Goal: Transaction & Acquisition: Purchase product/service

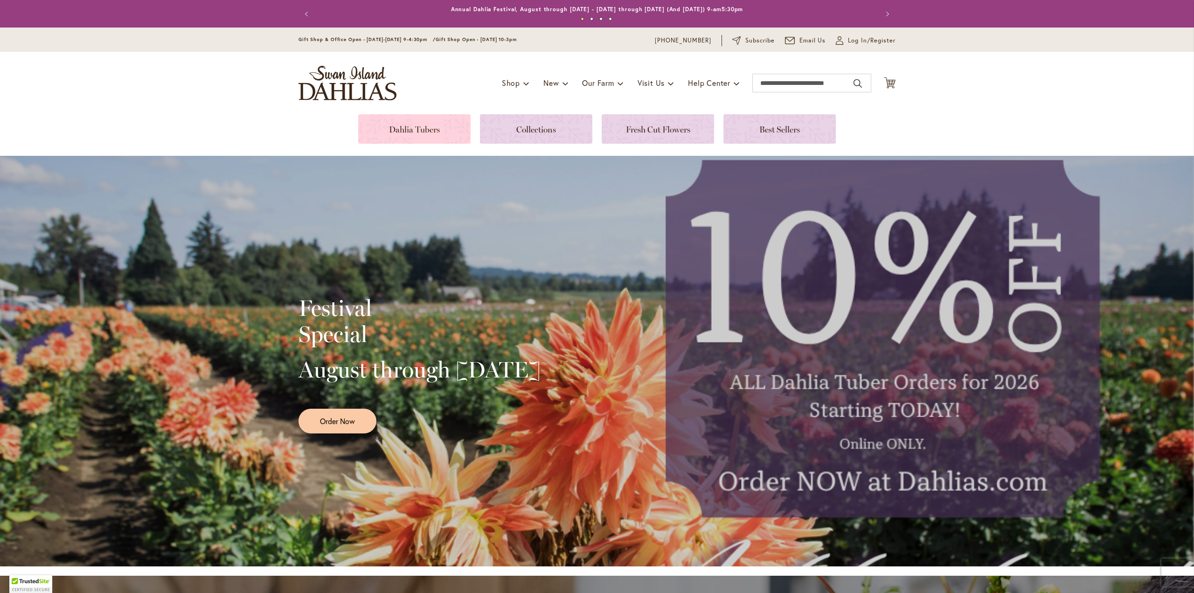
click at [419, 125] on link at bounding box center [414, 128] width 112 height 29
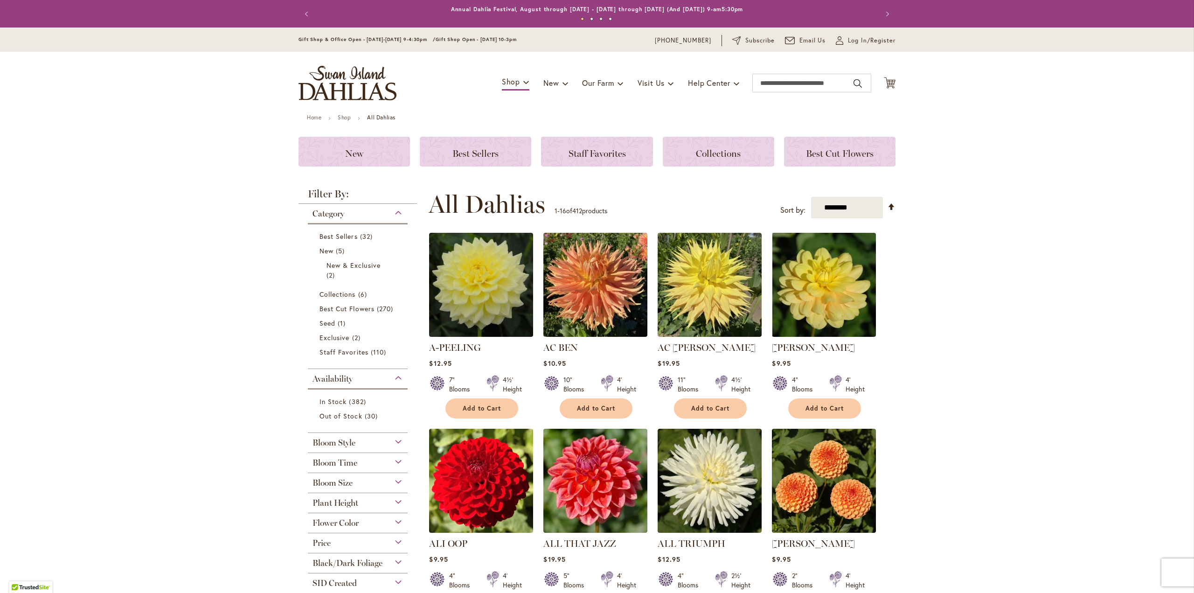
scroll to position [140, 0]
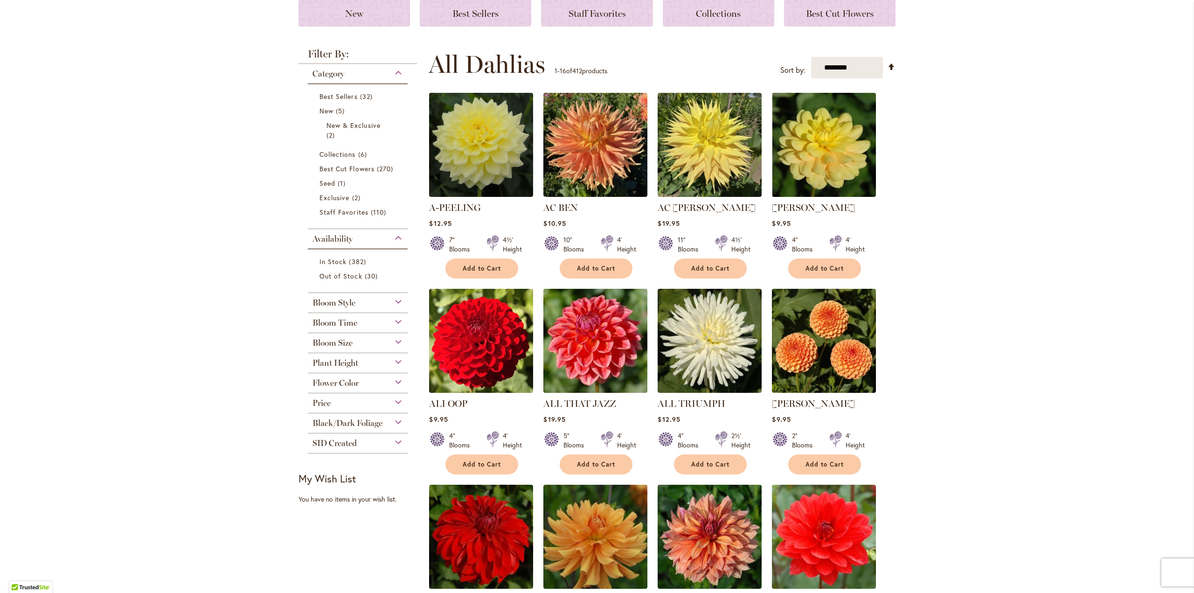
click at [362, 381] on div "Flower Color" at bounding box center [358, 380] width 100 height 15
click at [317, 420] on div "Red" at bounding box center [319, 421] width 15 height 10
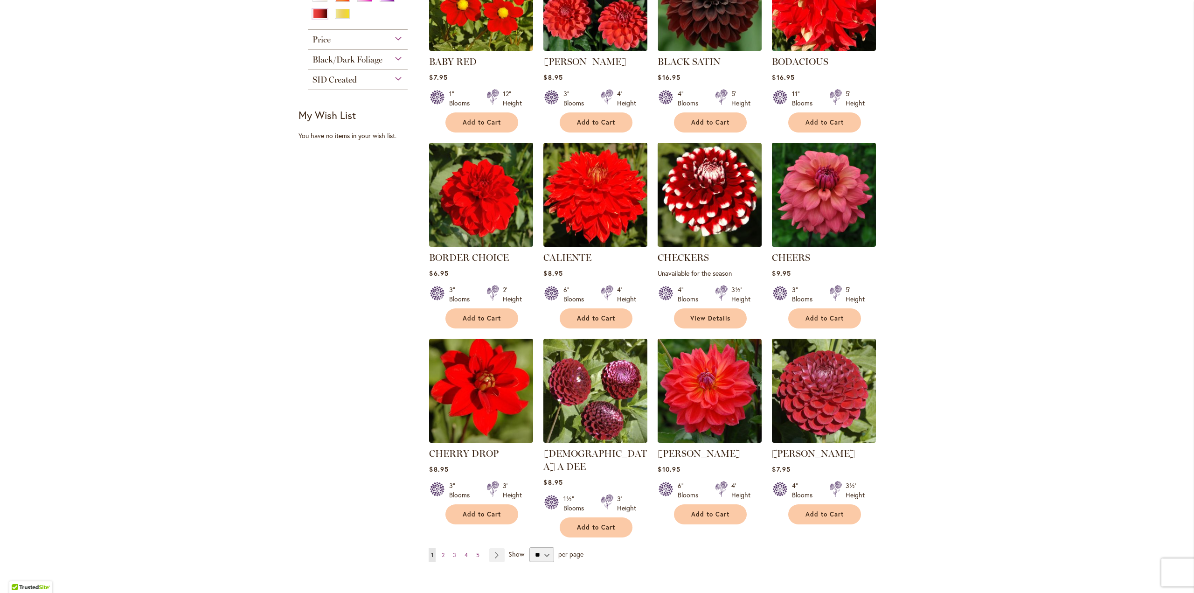
scroll to position [606, 0]
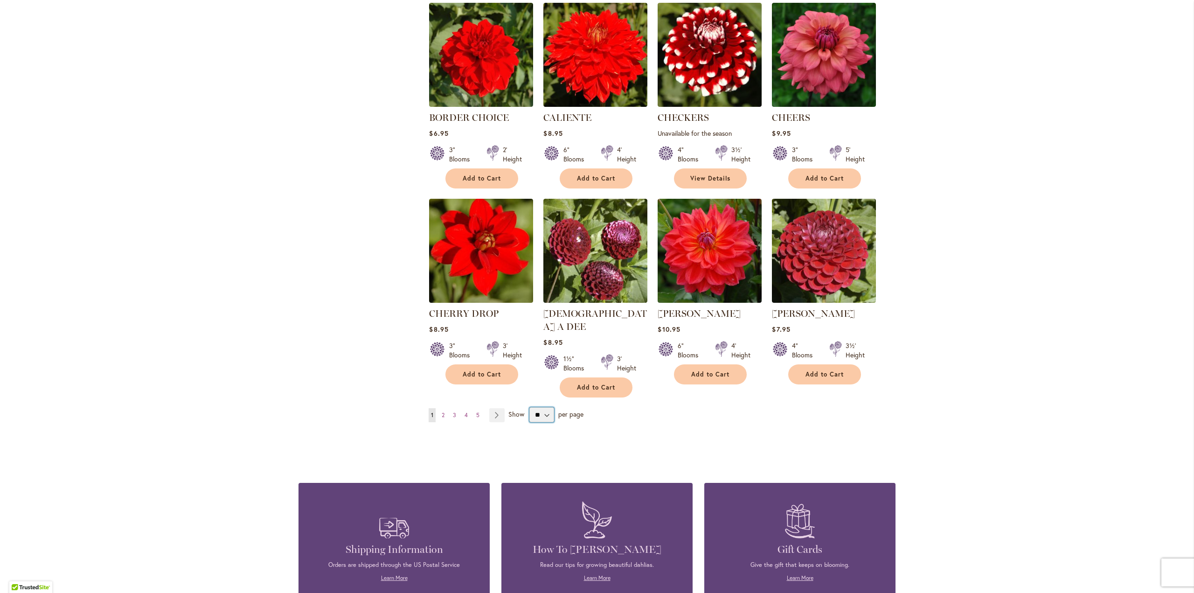
click at [529, 407] on select "** ** ** **" at bounding box center [541, 414] width 24 height 15
select select "**"
click at [529, 407] on select "** ** ** **" at bounding box center [541, 414] width 24 height 15
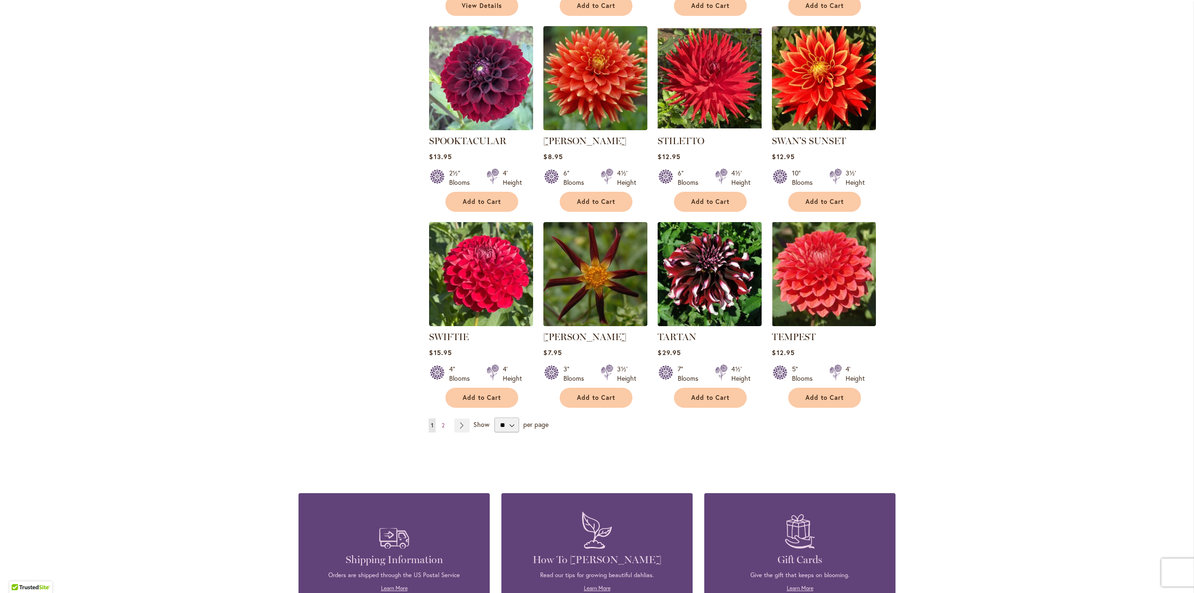
scroll to position [3030, 0]
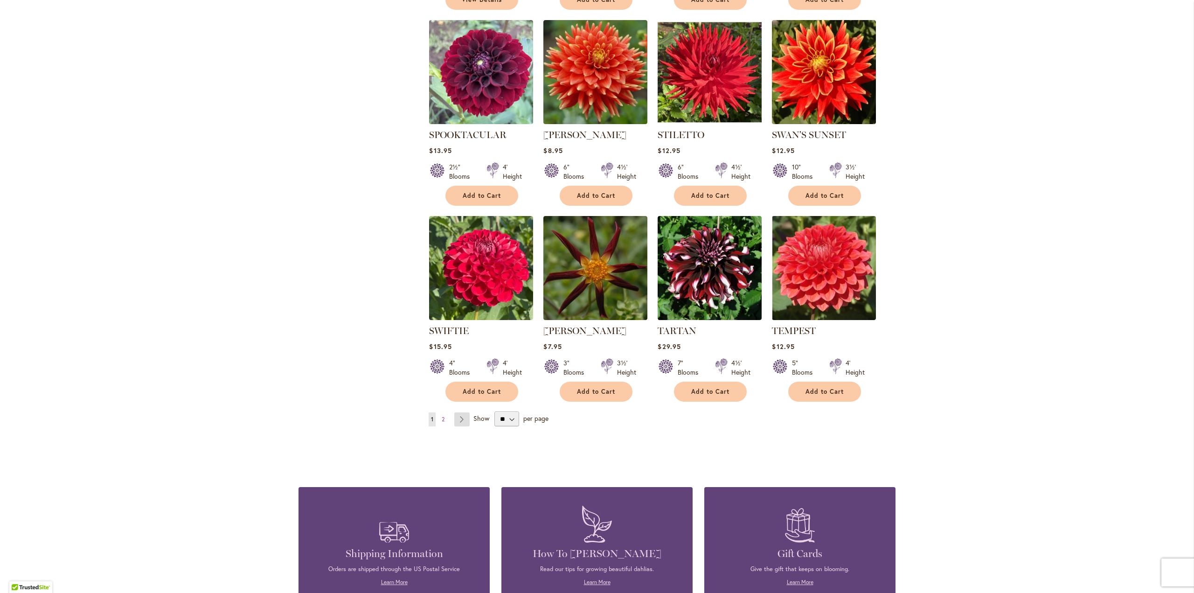
click at [455, 412] on link "Page Next" at bounding box center [461, 419] width 15 height 14
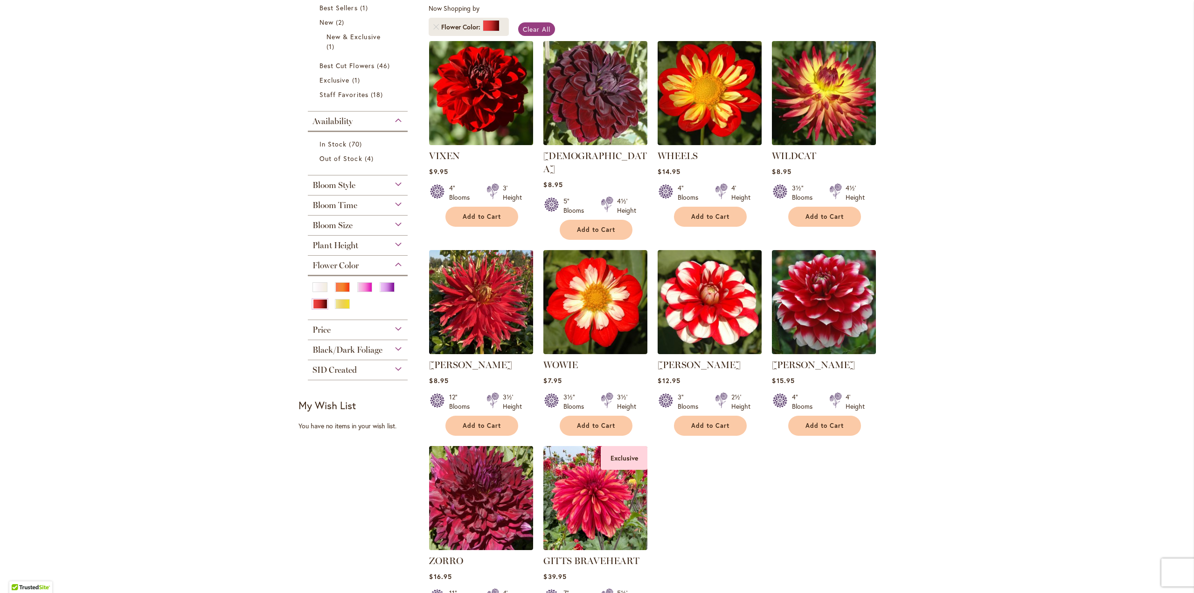
scroll to position [284, 0]
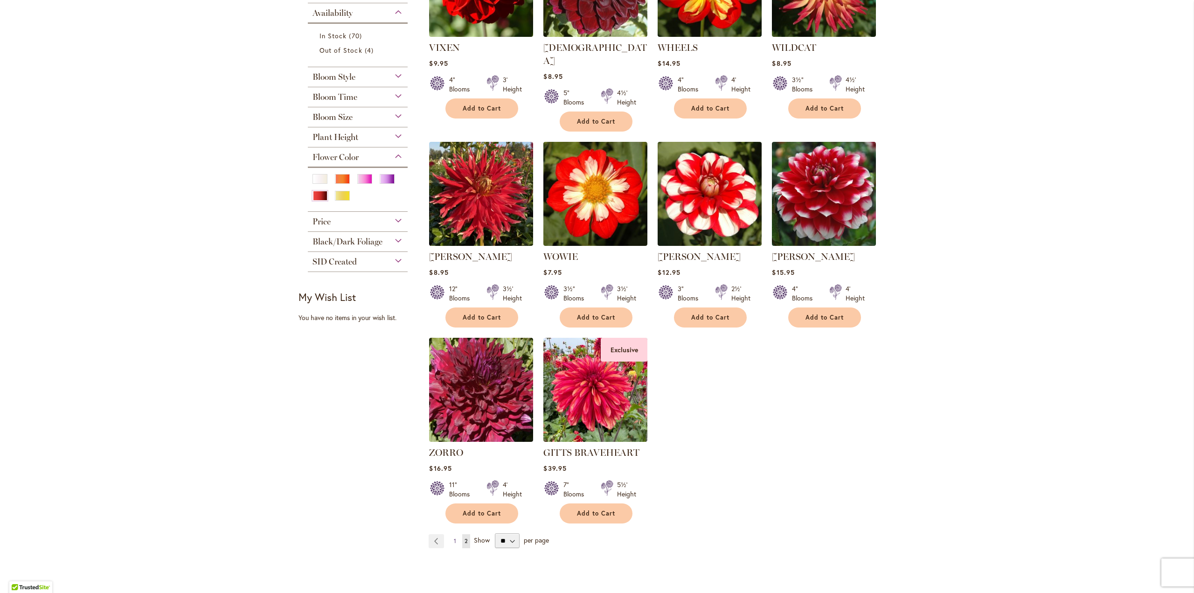
click at [454, 534] on link "Page 1" at bounding box center [454, 541] width 7 height 14
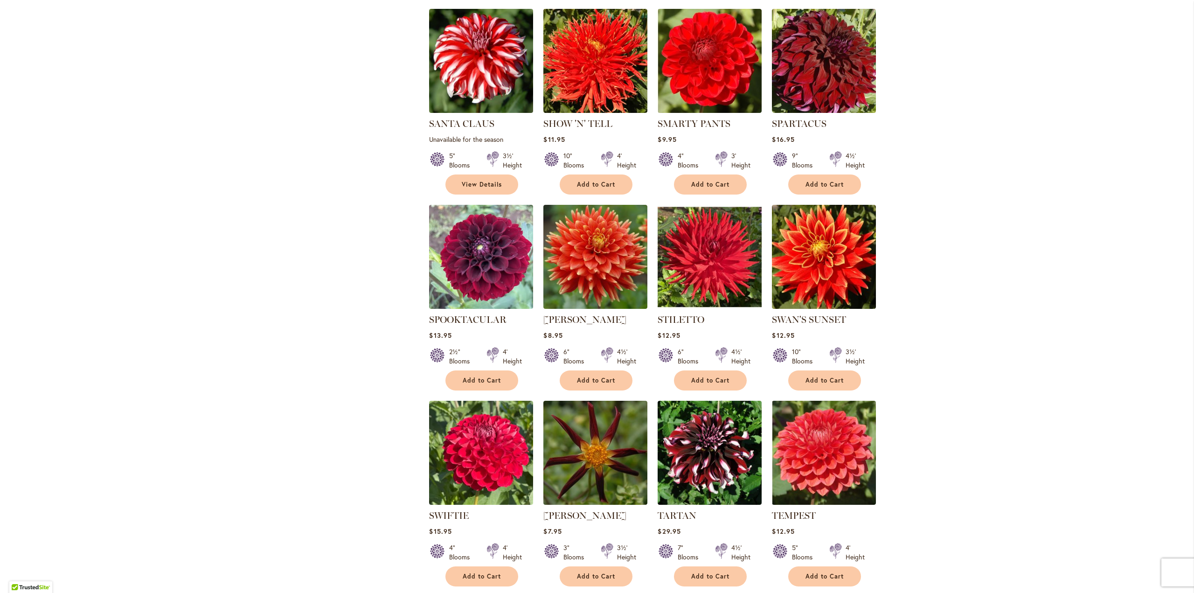
scroll to position [2989, 0]
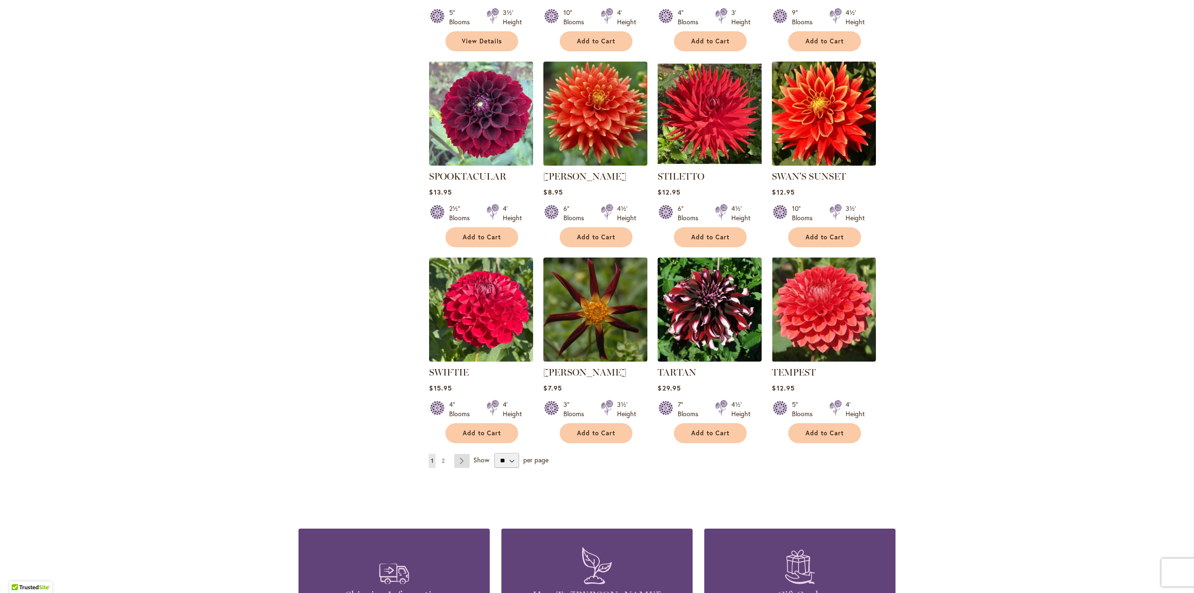
click at [463, 454] on link "Page Next" at bounding box center [461, 461] width 15 height 14
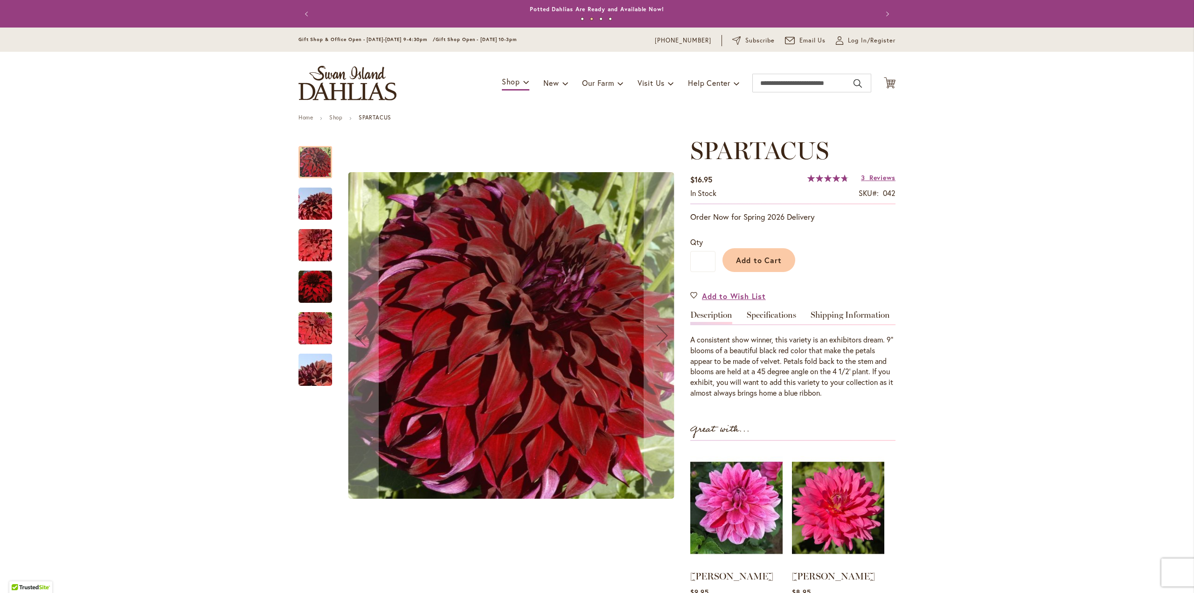
click at [306, 291] on img "Spartacus" at bounding box center [315, 286] width 34 height 34
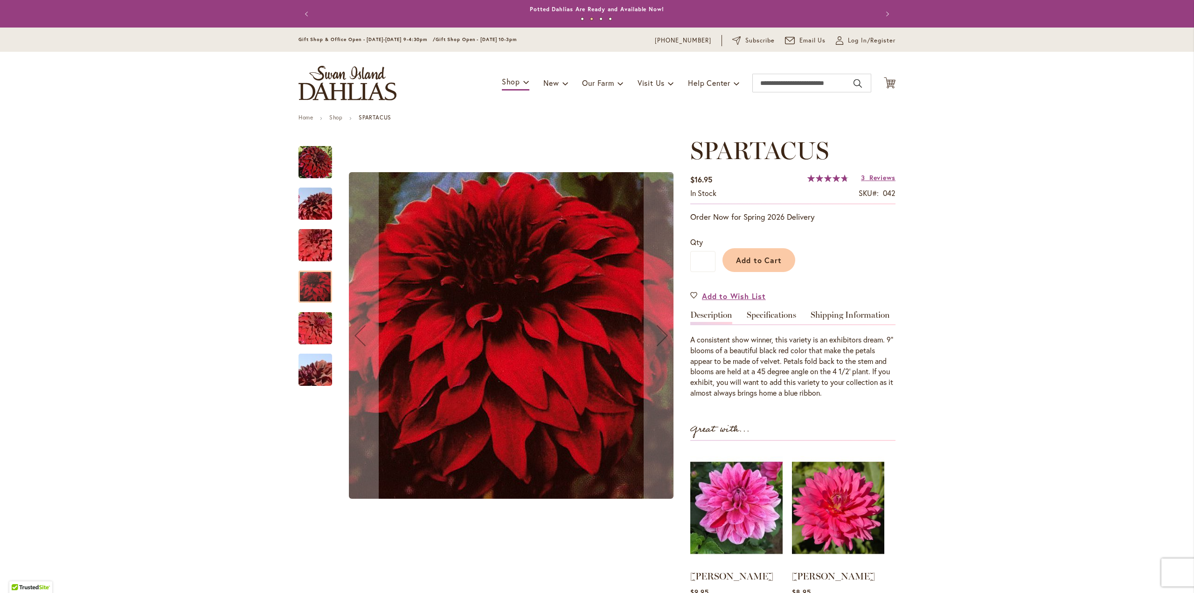
click at [304, 329] on img "Spartacus" at bounding box center [315, 328] width 67 height 45
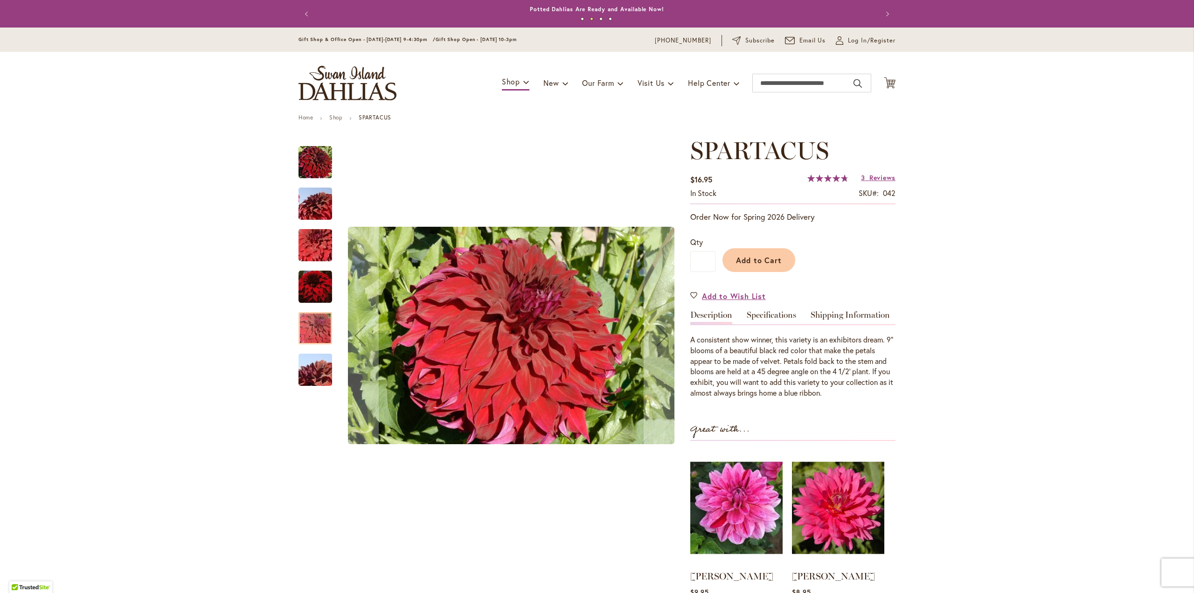
click at [311, 352] on div "Spartacus" at bounding box center [315, 364] width 34 height 41
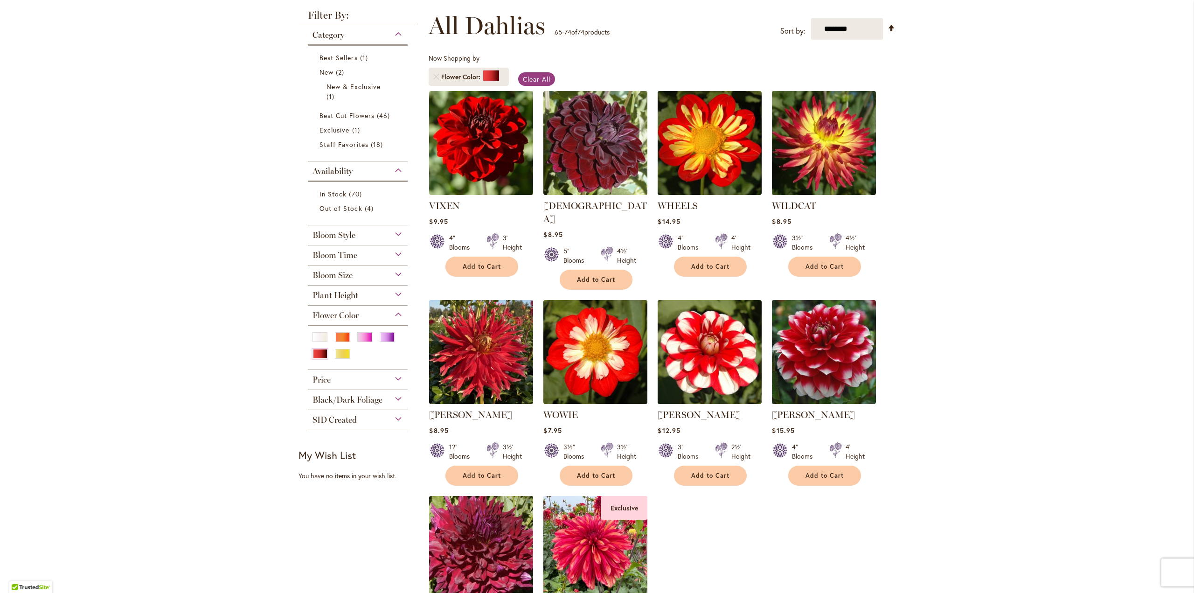
scroll to position [145, 0]
